Goal: Information Seeking & Learning: Learn about a topic

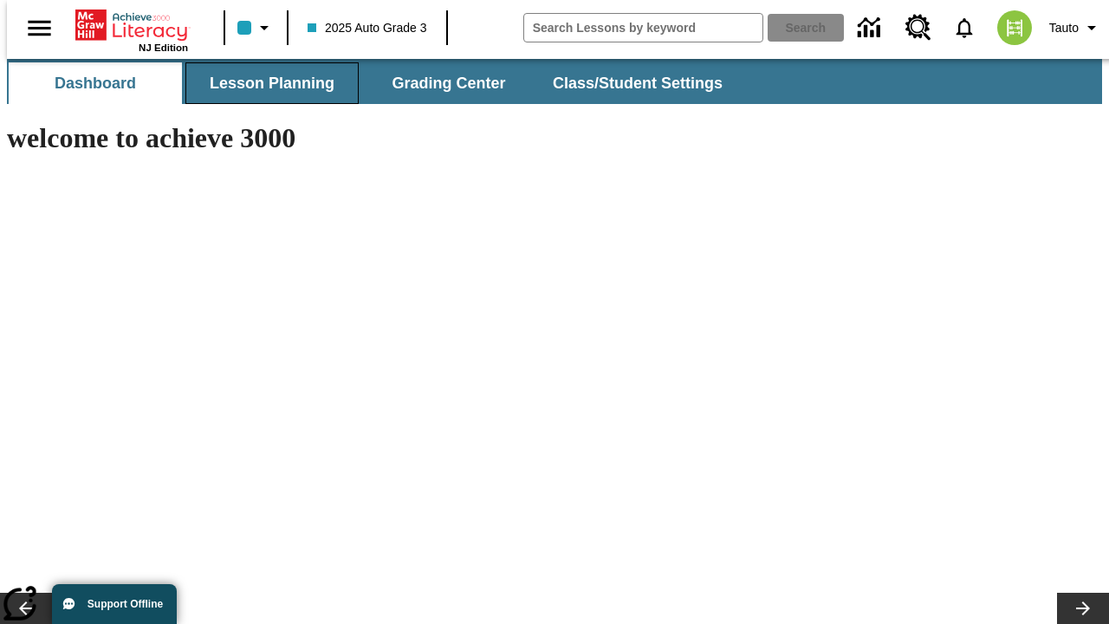
click at [265, 83] on span "Lesson Planning" at bounding box center [272, 84] width 125 height 20
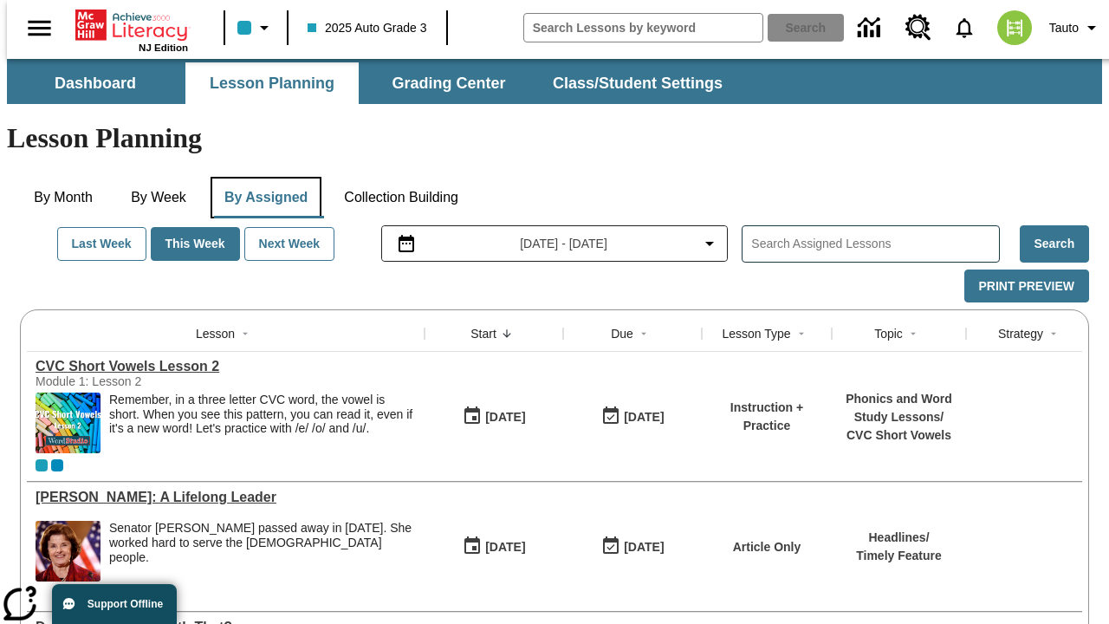
click at [262, 177] on button "By Assigned" at bounding box center [266, 198] width 111 height 42
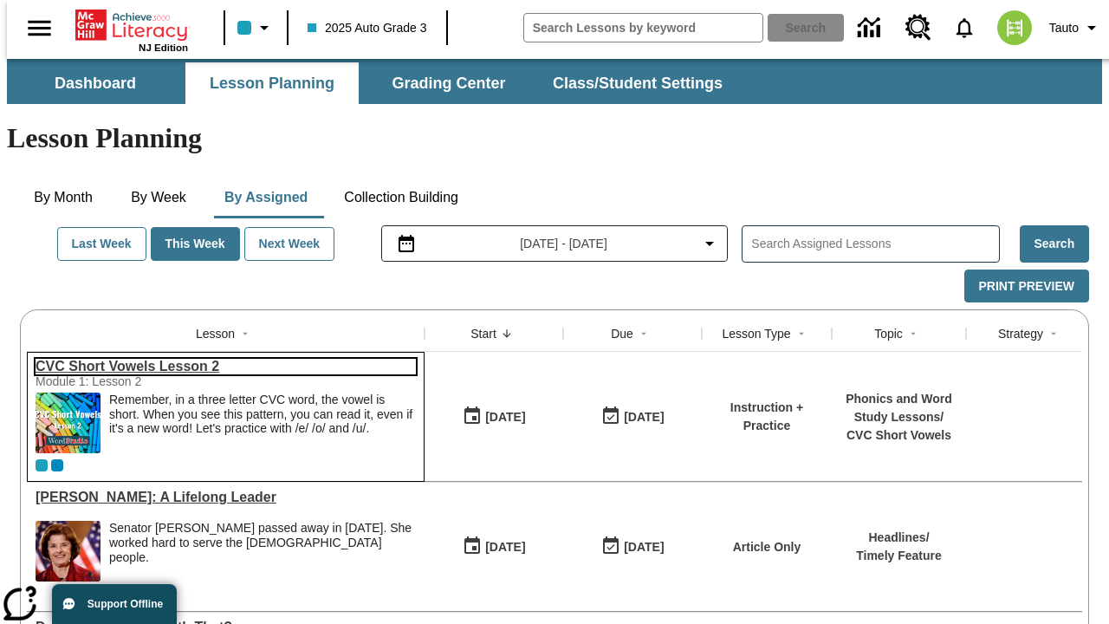
click at [218, 359] on link "CVC Short Vowels Lesson 2" at bounding box center [226, 367] width 380 height 16
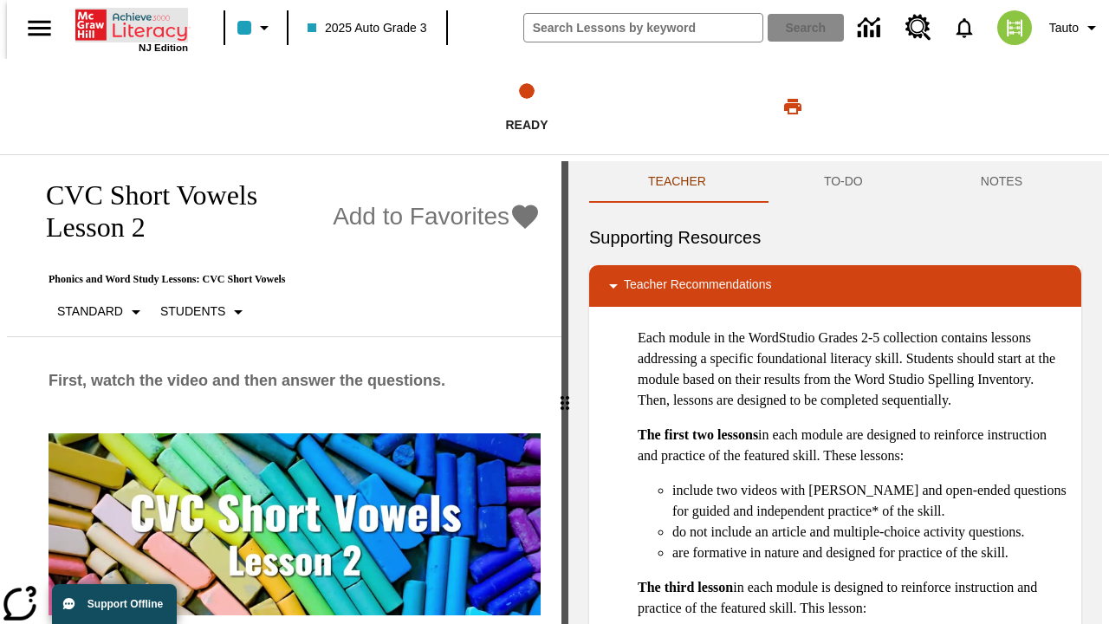
click at [125, 23] on icon "Home" at bounding box center [132, 25] width 115 height 35
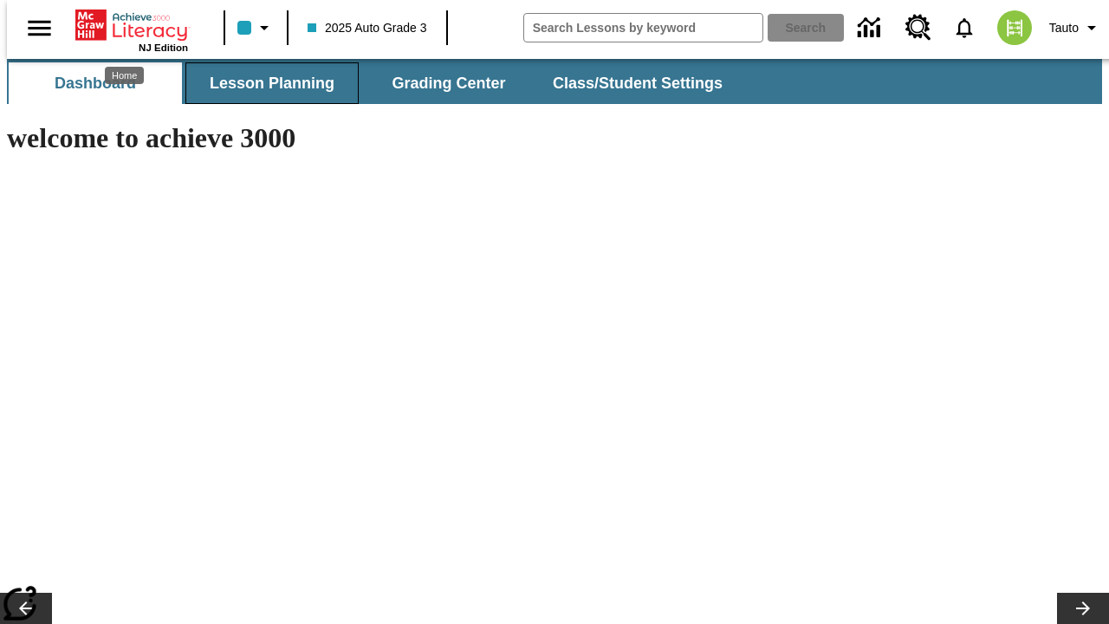
click at [265, 83] on span "Lesson Planning" at bounding box center [272, 84] width 125 height 20
